Goal: Check status: Check status

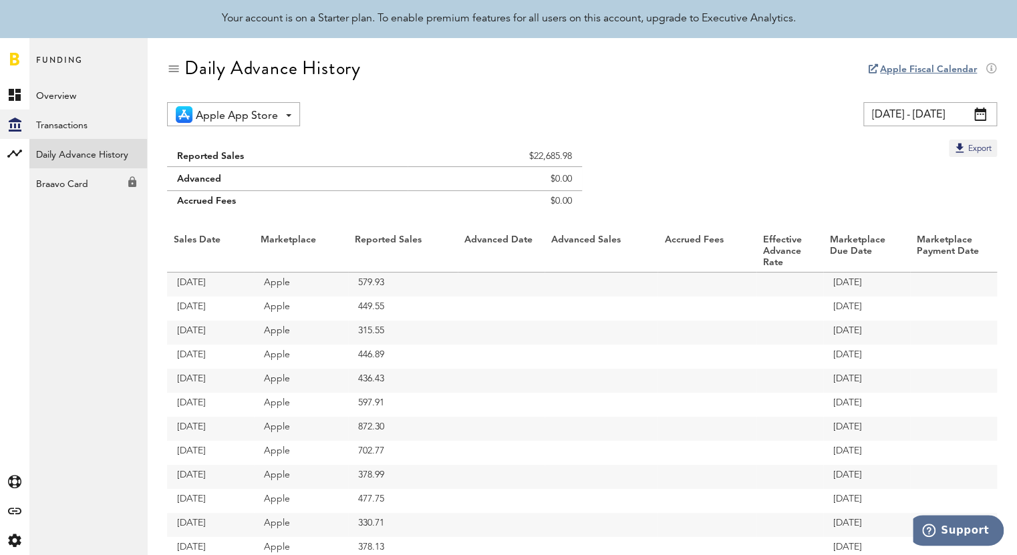
click at [979, 112] on span at bounding box center [980, 114] width 12 height 13
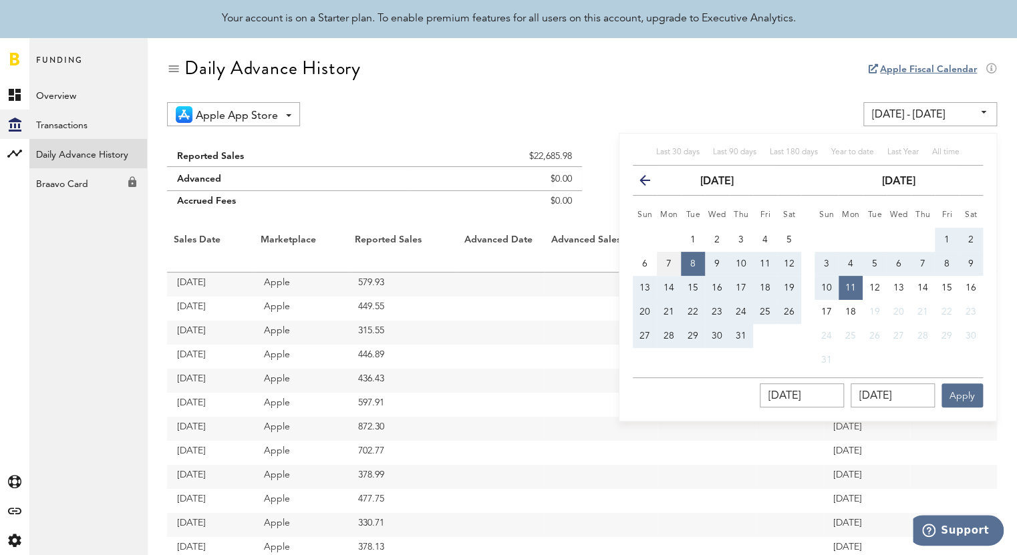
click at [668, 261] on span "7" at bounding box center [668, 263] width 5 height 9
type input "07/07/25 - 07/07/25"
type input "07/07/2025"
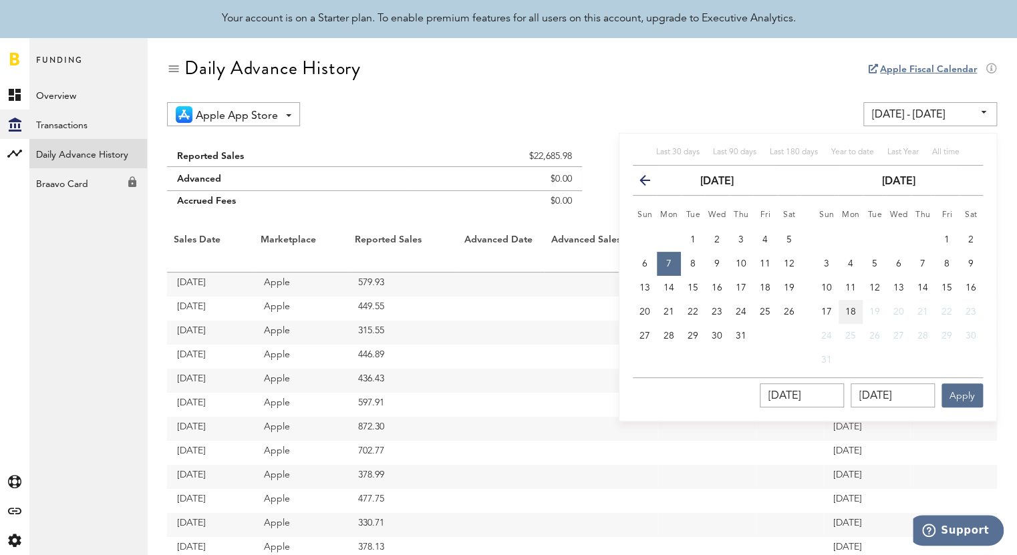
click at [850, 307] on span "18" at bounding box center [850, 311] width 11 height 9
type input "07/07/25 - 08/18/25"
type input "08/18/2025"
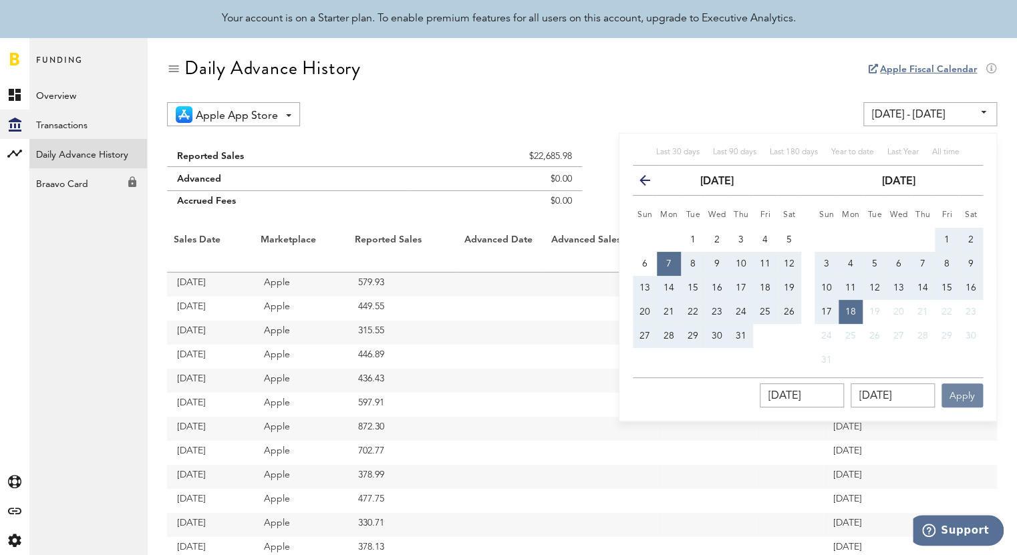
click at [963, 400] on button "Apply" at bounding box center [961, 395] width 41 height 24
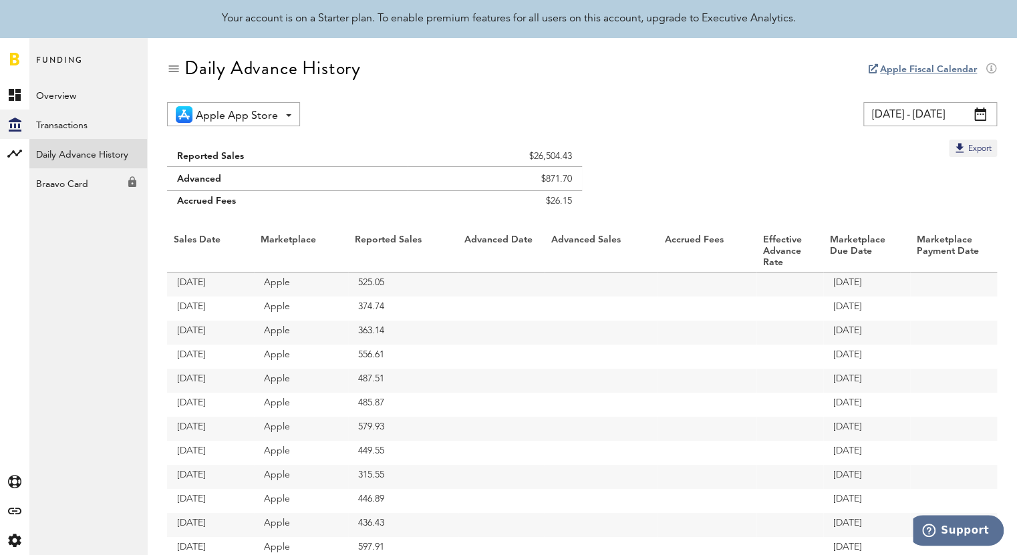
click at [981, 114] on span at bounding box center [980, 114] width 12 height 13
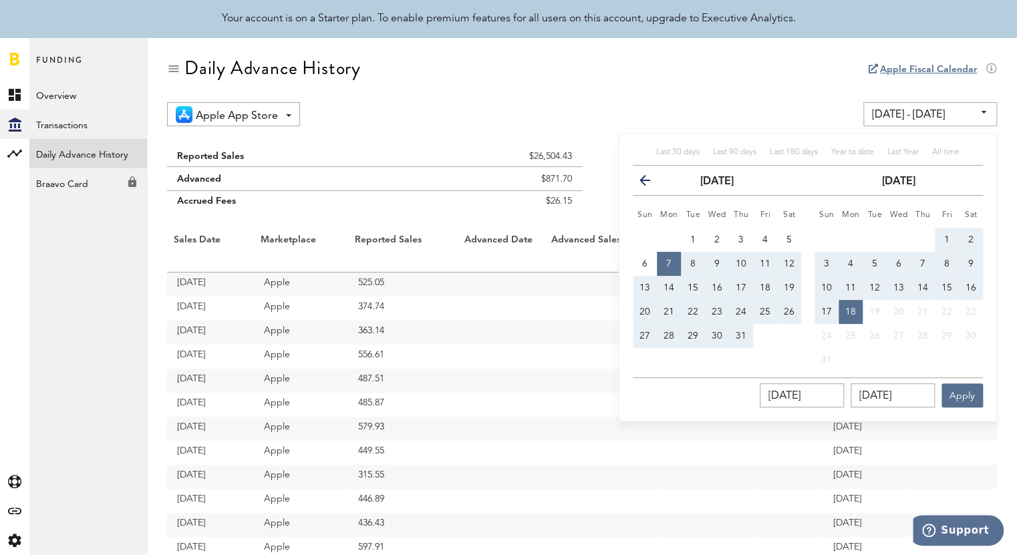
click at [692, 261] on span "8" at bounding box center [692, 263] width 5 height 9
type input "07/08/25 - 07/08/25"
type input "[DATE]"
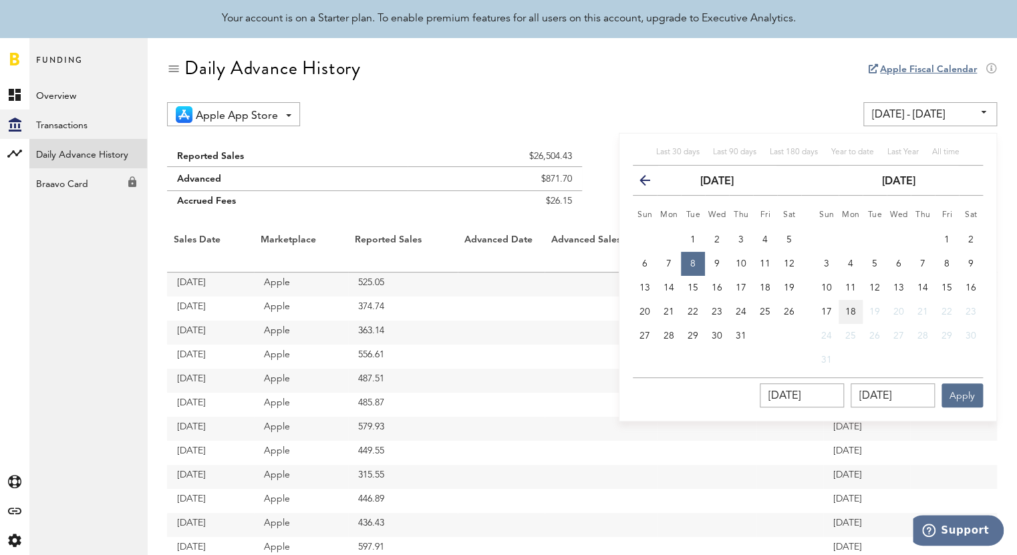
click at [852, 312] on span "18" at bounding box center [850, 311] width 11 height 9
type input "07/08/25 - 08/18/25"
type input "08/18/2025"
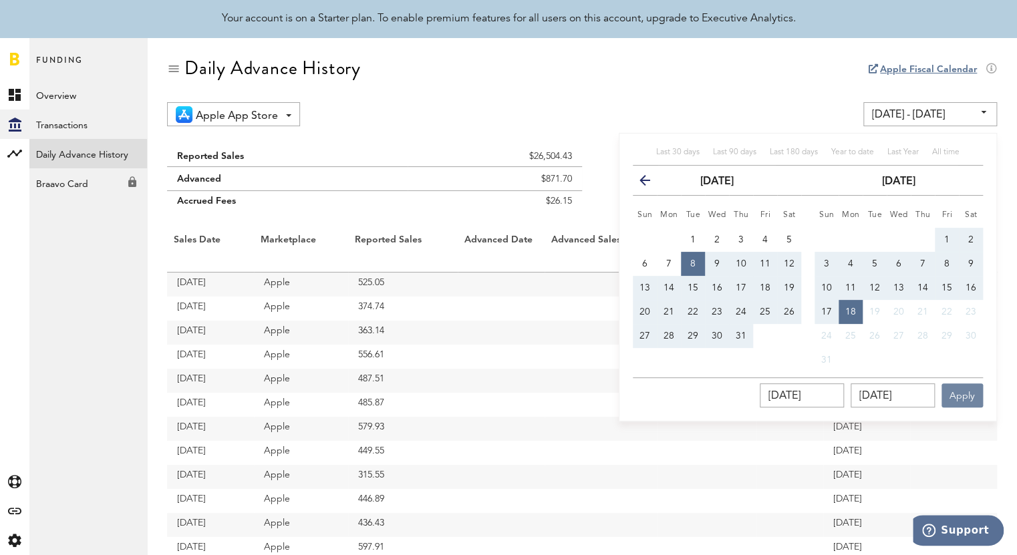
click at [967, 395] on button "Apply" at bounding box center [961, 395] width 41 height 24
